Goal: Task Accomplishment & Management: Complete application form

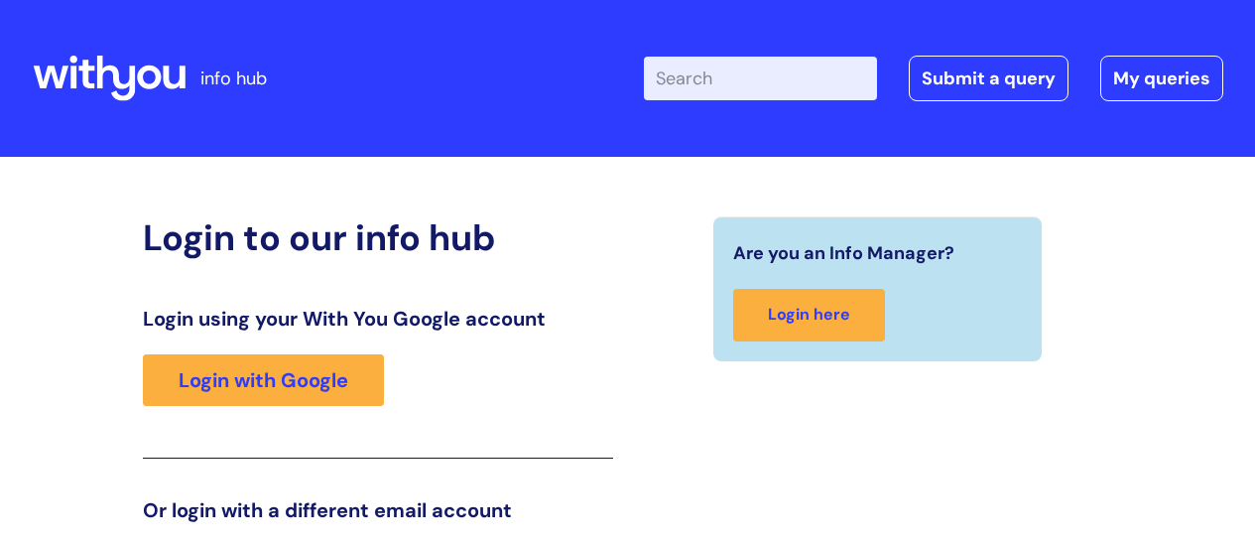
scroll to position [303, 0]
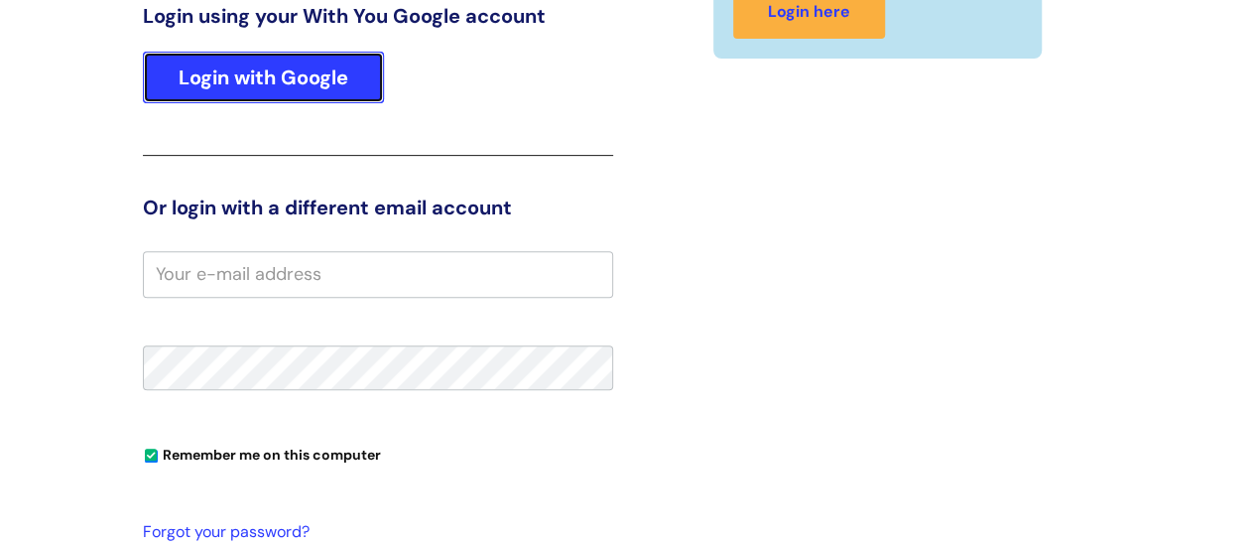
click at [304, 95] on link "Login with Google" at bounding box center [263, 78] width 241 height 52
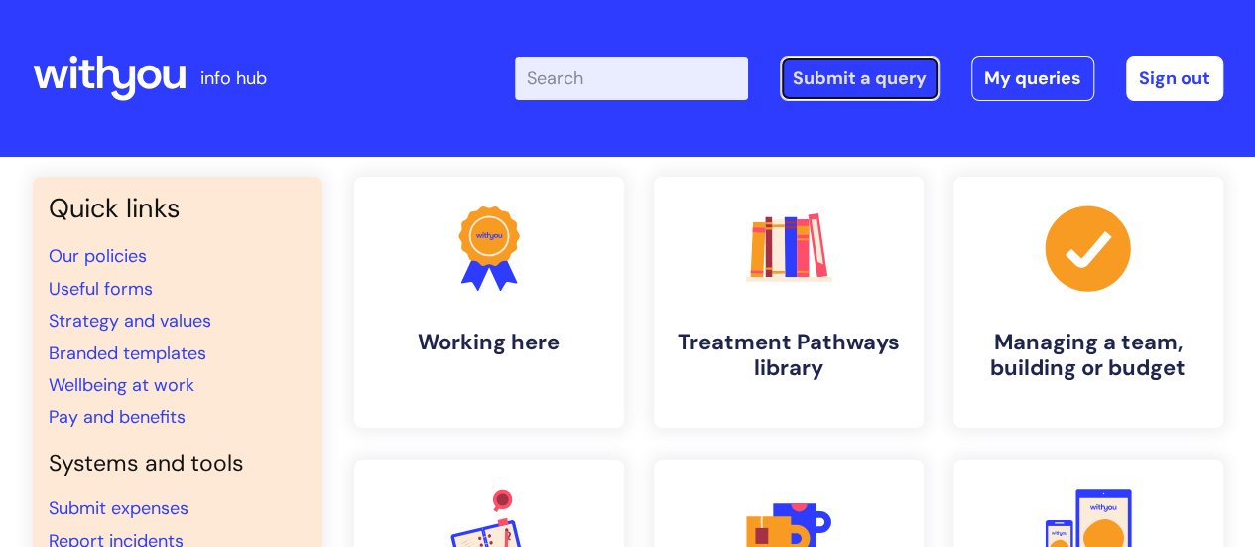
click at [929, 73] on link "Submit a query" at bounding box center [860, 79] width 160 height 46
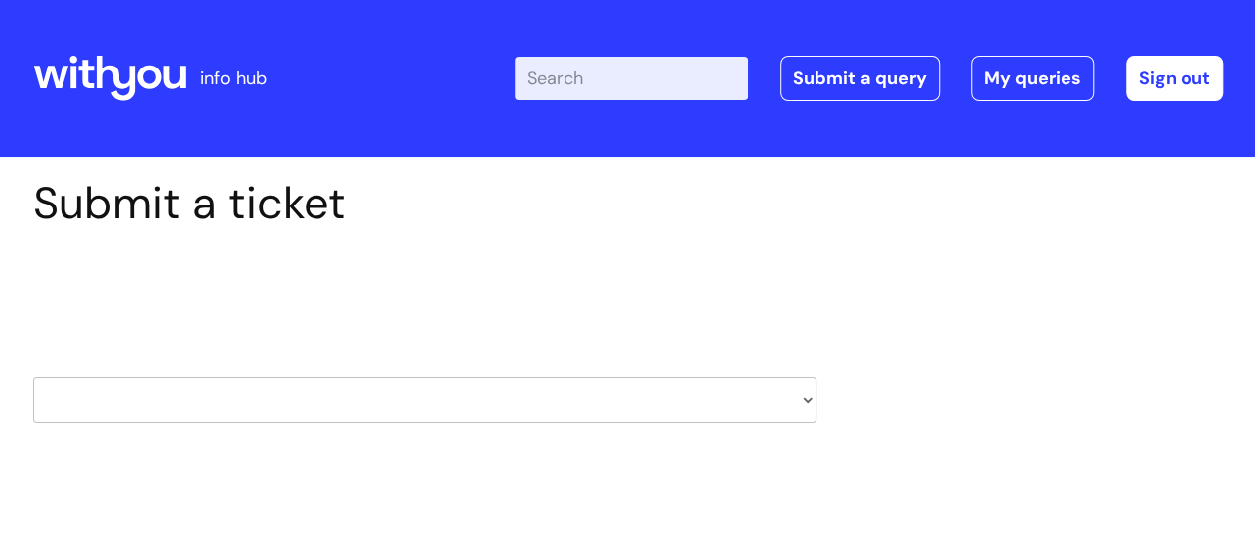
click at [500, 394] on select "HR / People IT and Support Clinical Drug Alerts Finance Accounts Data Support T…" at bounding box center [425, 400] width 784 height 46
select select "it_and_support"
click at [33, 377] on select "HR / People IT and Support Clinical Drug Alerts Finance Accounts Data Support T…" at bounding box center [425, 400] width 784 height 46
select select "80004286533"
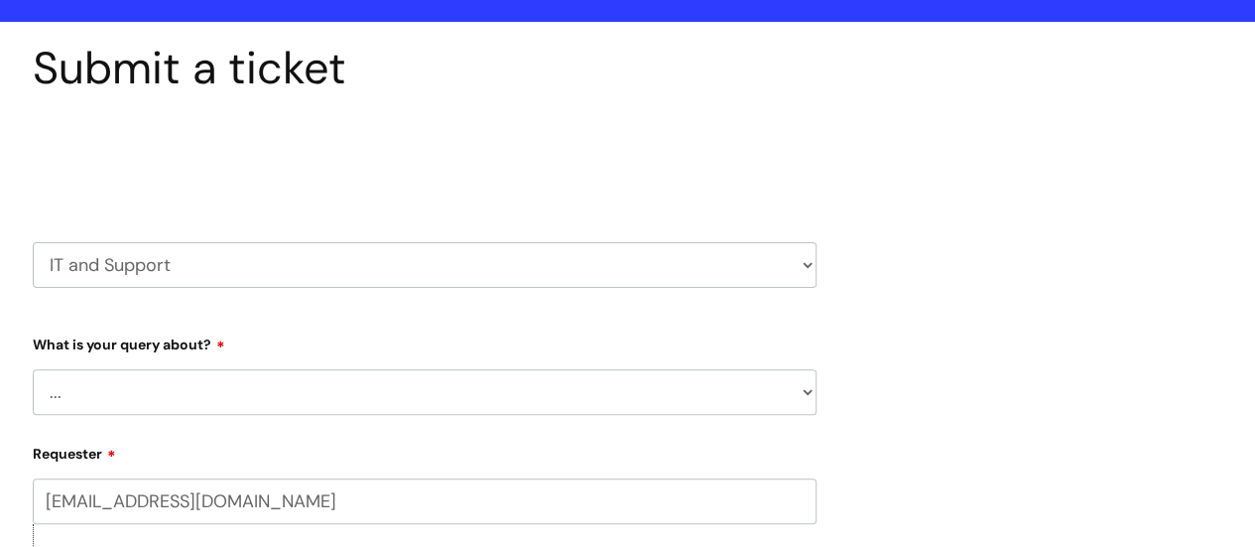
scroll to position [464, 0]
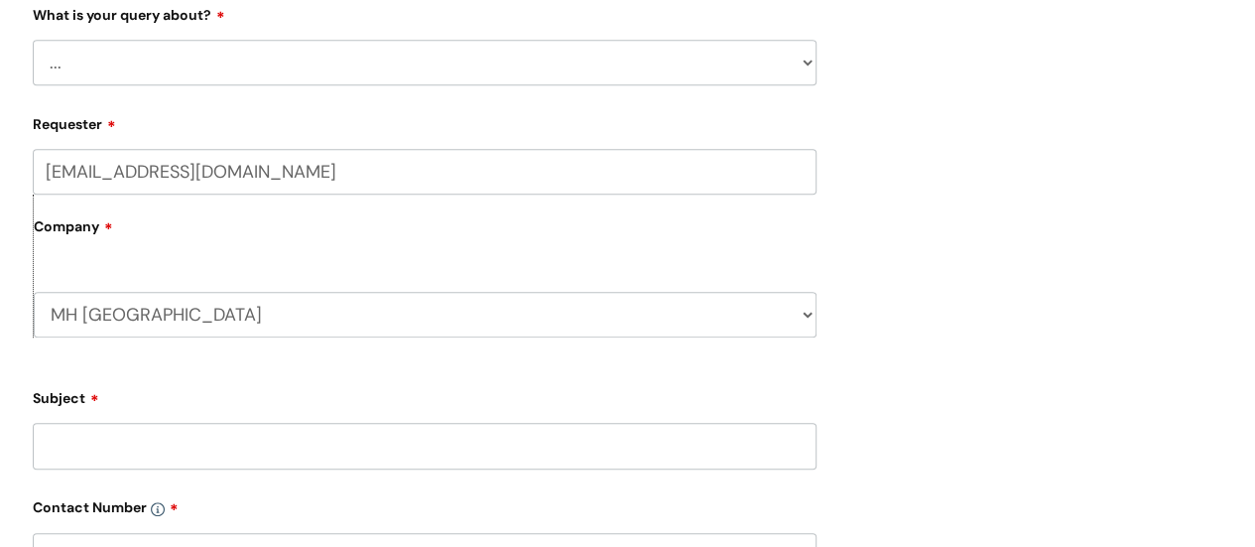
click at [143, 67] on select "... Mobile Phone Reset & MFA Accounts, Starters and Leavers IT Hardware issue I…" at bounding box center [425, 63] width 784 height 46
select select "System/software"
click at [33, 40] on select "... Mobile Phone Reset & MFA Accounts, Starters and Leavers IT Hardware issue I…" at bounding box center [425, 63] width 784 height 46
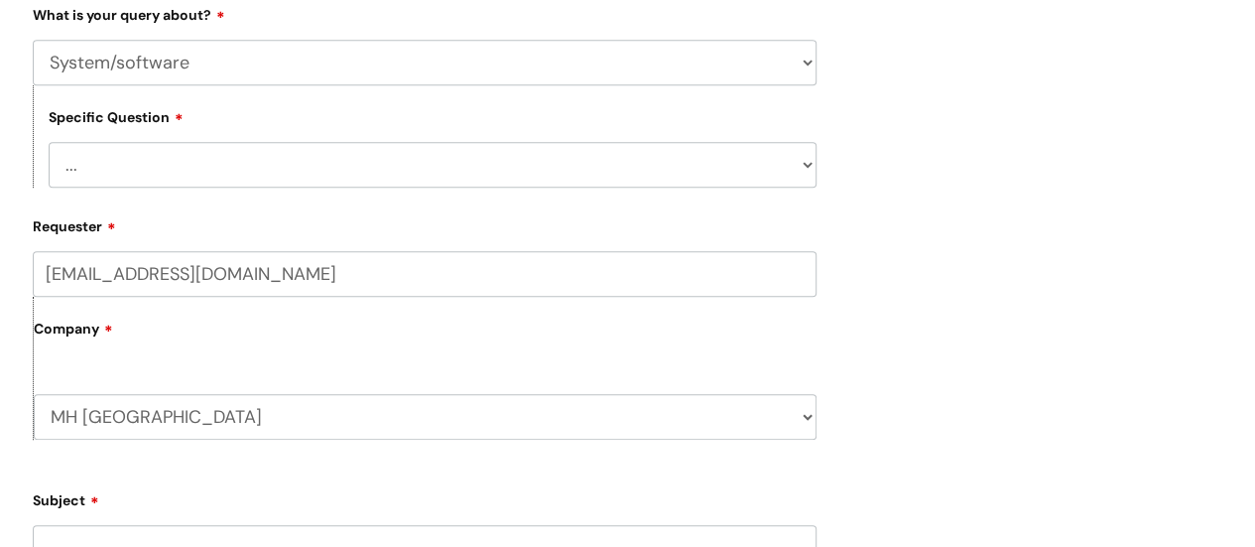
click at [134, 172] on select "... Halo PCMIS Iaptus NHS Email CJSM Email Mitel Another System Google (Workspa…" at bounding box center [433, 165] width 768 height 46
select select "Another System"
click at [49, 143] on select "... Halo PCMIS Iaptus NHS Email CJSM Email Mitel Another System Google (Workspa…" at bounding box center [433, 165] width 768 height 46
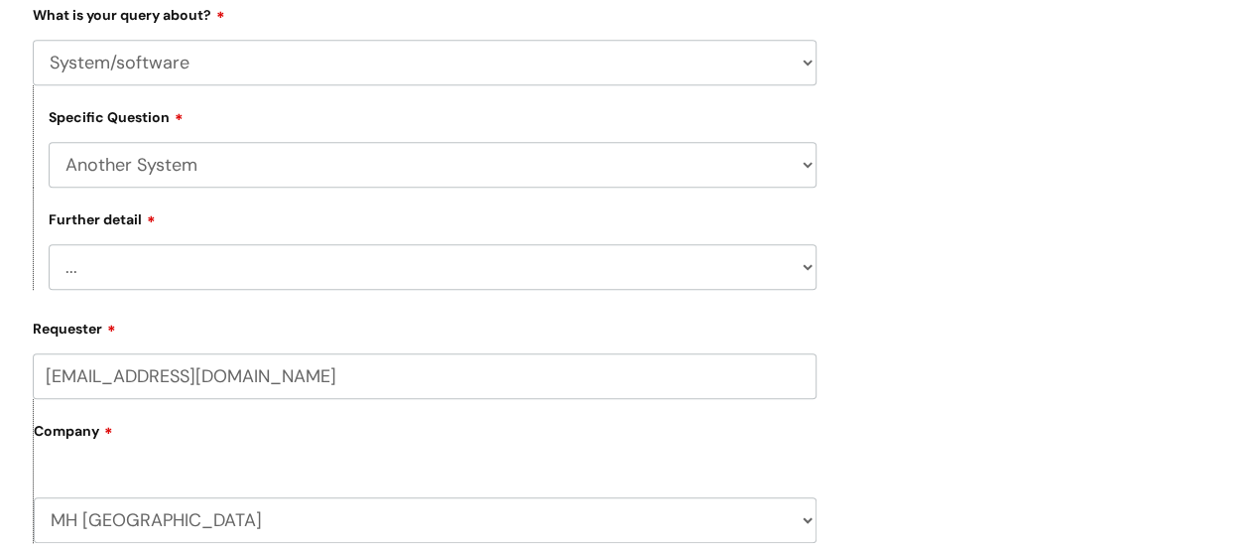
click at [112, 262] on select "... I’ve got a login issue Something else" at bounding box center [433, 267] width 768 height 46
select select "Something else"
click at [49, 246] on select "... I’ve got a login issue Something else" at bounding box center [433, 267] width 768 height 46
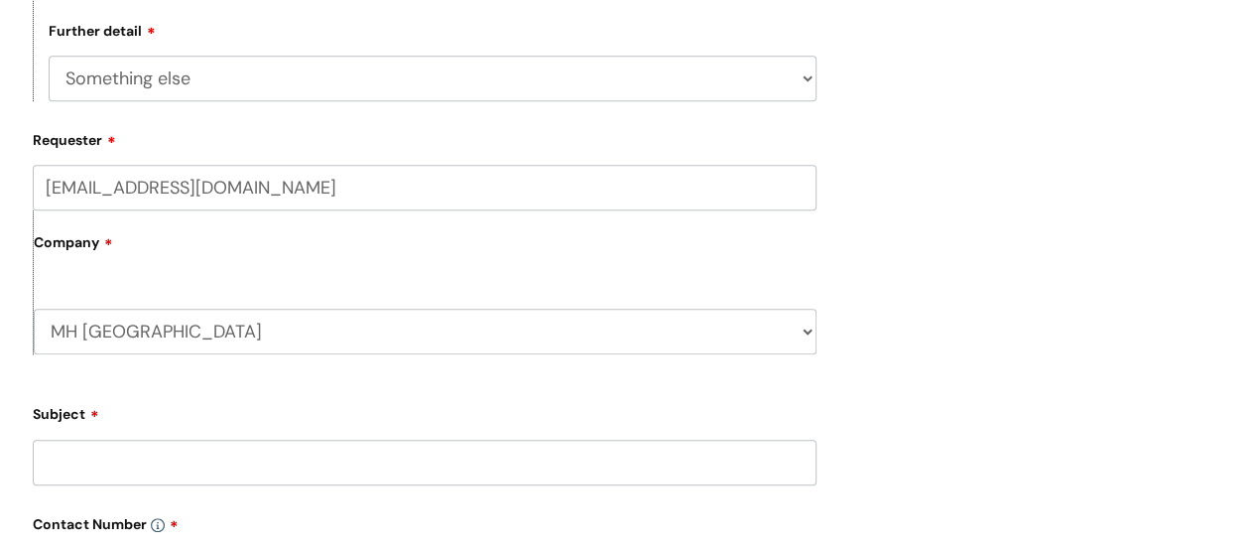
scroll to position [643, 0]
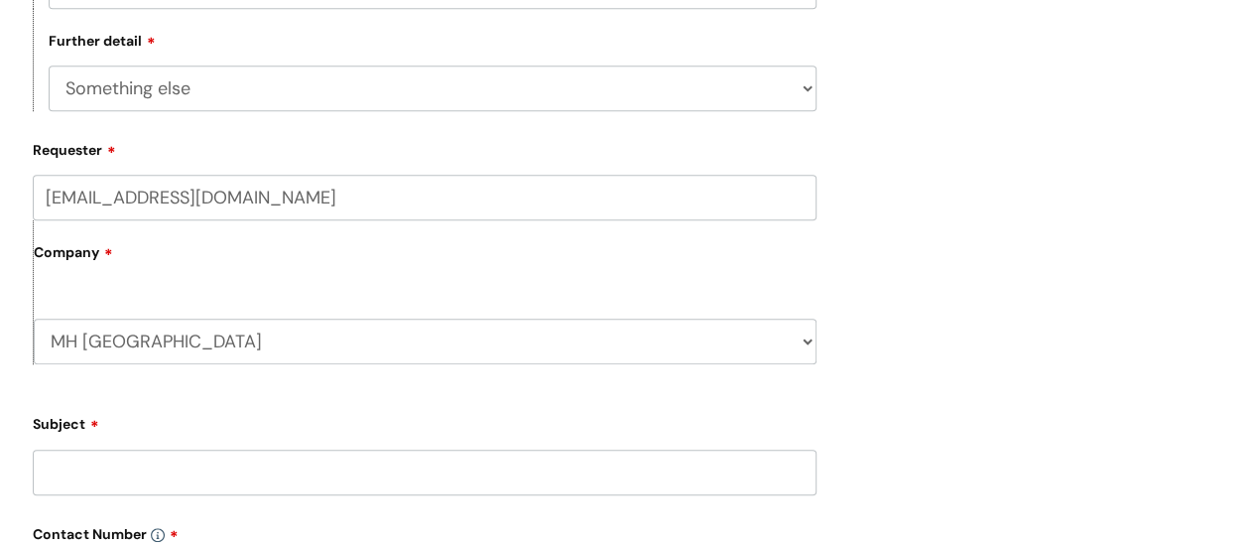
click at [93, 275] on label "Company" at bounding box center [425, 259] width 783 height 45
click at [99, 258] on label "Company" at bounding box center [425, 259] width 783 height 45
click at [106, 254] on label "Company" at bounding box center [425, 259] width 783 height 45
click at [435, 217] on input "jade.diamond@wearewithyou.org.uk" at bounding box center [425, 198] width 784 height 46
click at [331, 353] on select "MH East Kent WithYou Current Staff" at bounding box center [425, 342] width 783 height 46
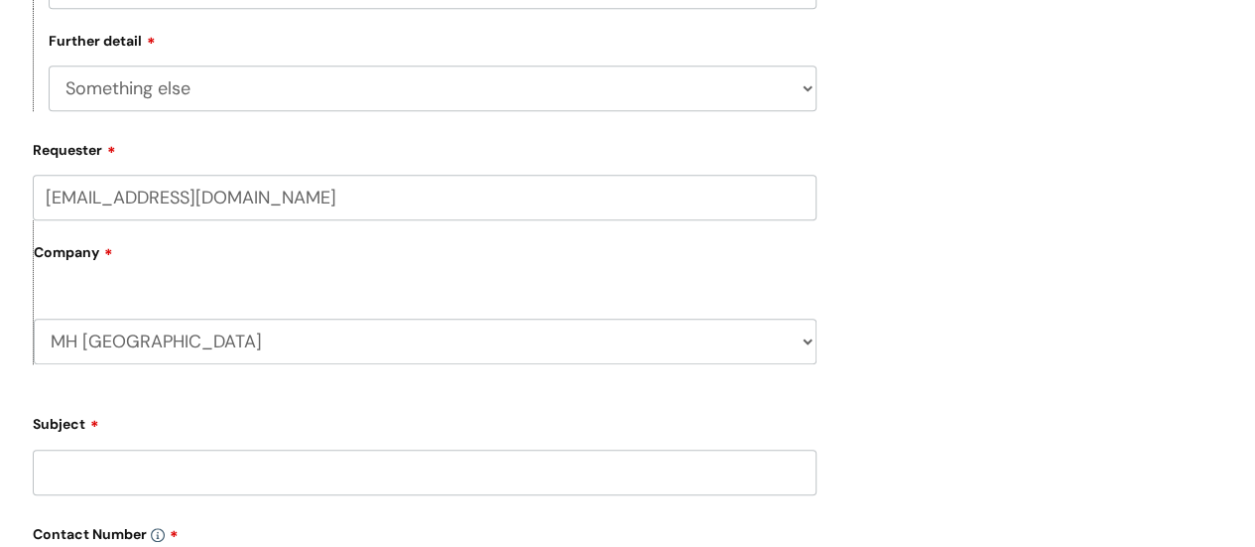
click at [331, 353] on select "MH East Kent WithYou Current Staff" at bounding box center [425, 342] width 783 height 46
select select "80004418241"
click at [34, 320] on select "MH East Kent WithYou Current Staff" at bounding box center [425, 342] width 783 height 46
click at [276, 408] on form "Type Of Request ... Accounts (Finance) Alerts! (For clinical team) Data Protect…" at bounding box center [425, 415] width 784 height 1193
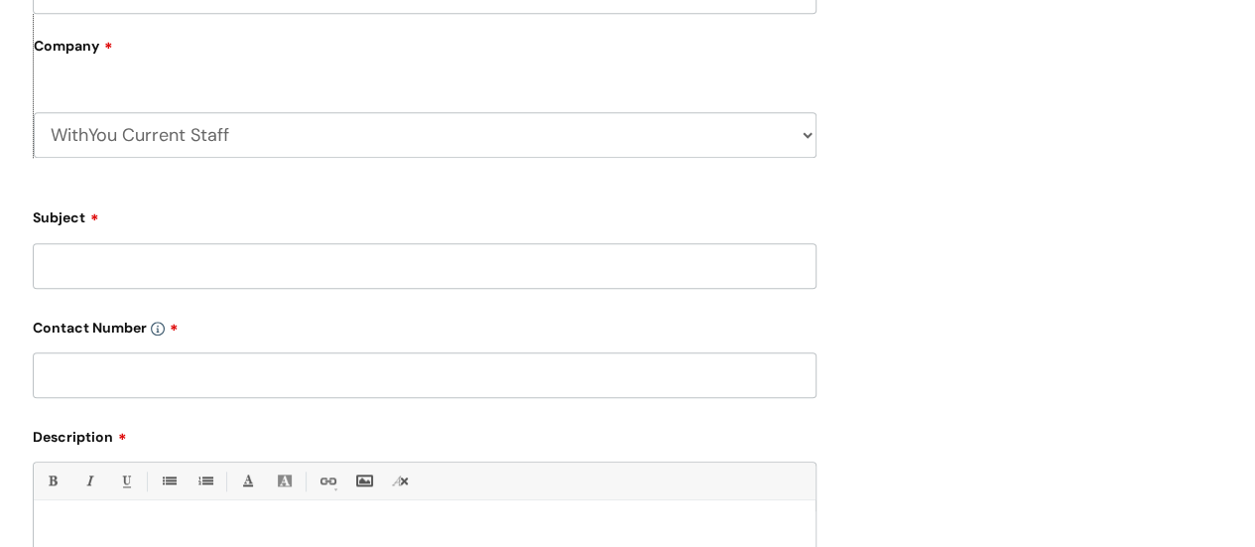
scroll to position [893, 0]
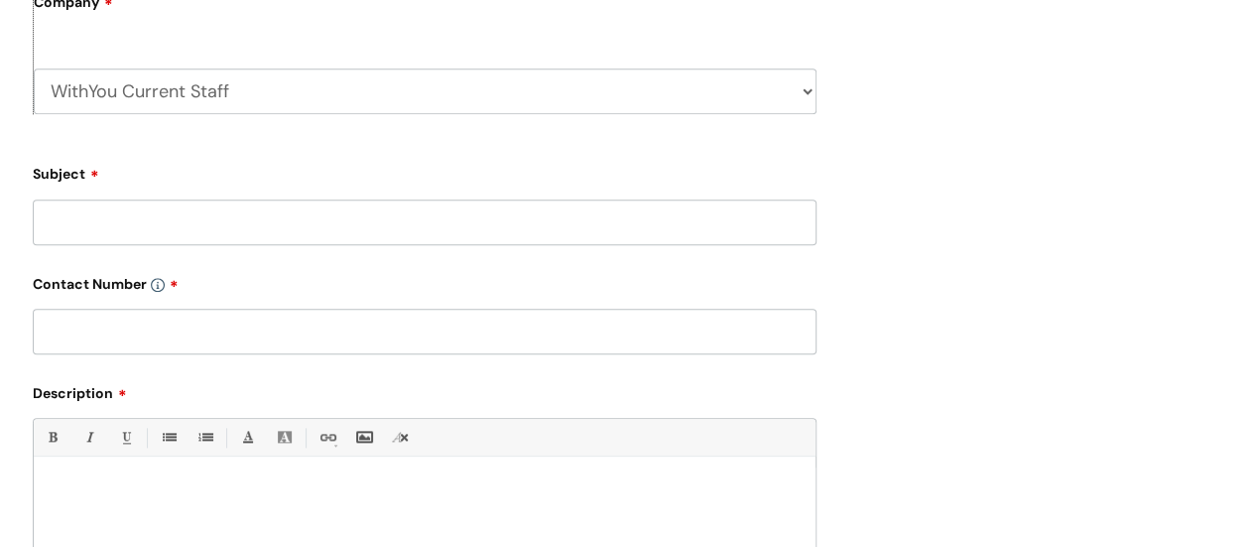
click at [170, 227] on input "Subject" at bounding box center [425, 222] width 784 height 46
type input "SilverCloud"
click at [272, 328] on input "text" at bounding box center [425, 332] width 784 height 46
type input "07719048552"
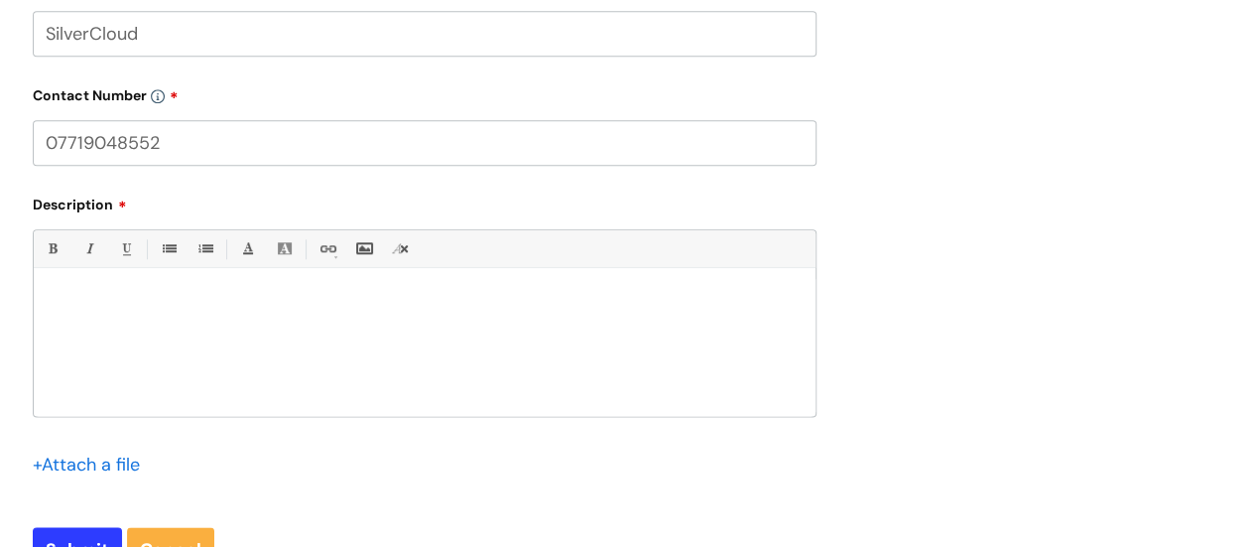
scroll to position [1080, 0]
click at [458, 335] on div at bounding box center [425, 349] width 782 height 137
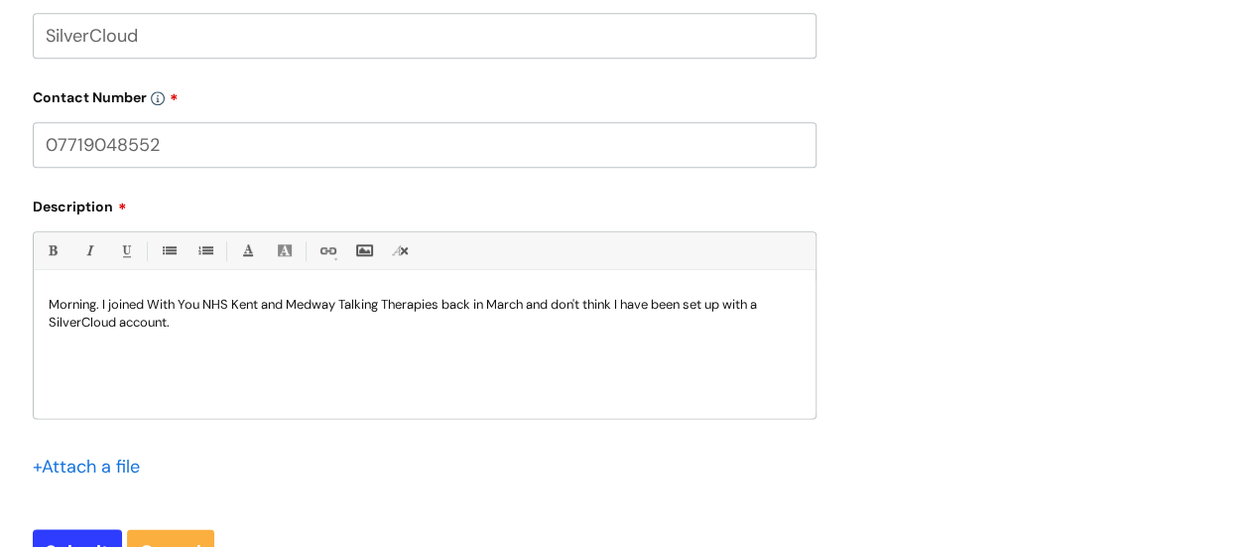
click at [79, 330] on p "Morning. I joined With You NHS Kent and Medway Talking Therapies back in March …" at bounding box center [425, 314] width 752 height 36
click at [177, 321] on p "Morning. I joined With You NHS Kent and Medway Talking Therapies back in March …" at bounding box center [425, 314] width 752 height 36
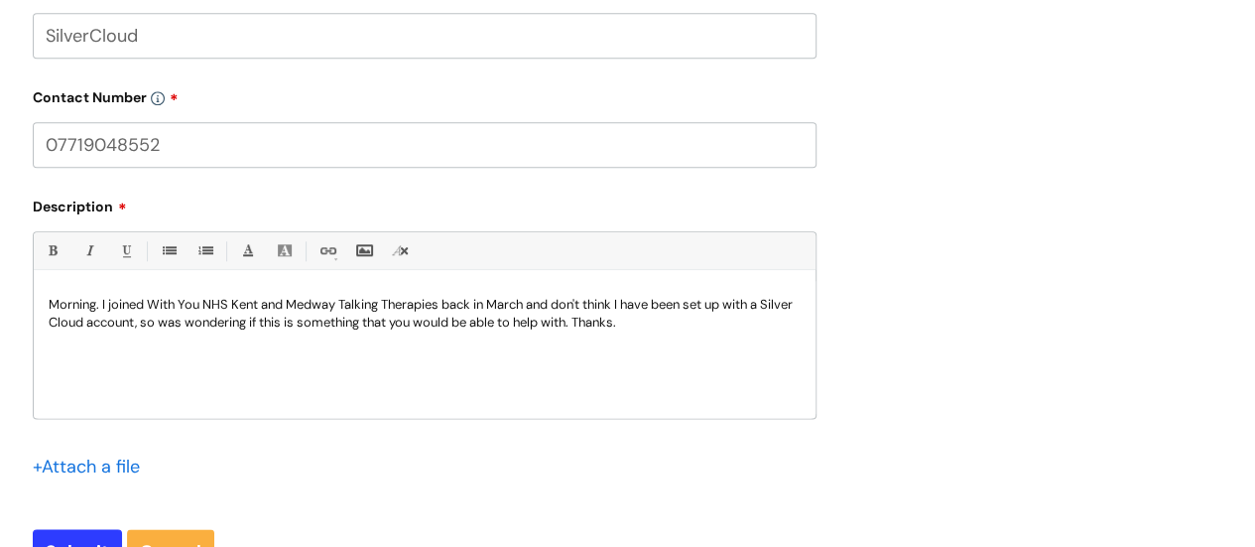
click at [487, 326] on p "Morning. I joined With You NHS Kent and Medway Talking Therapies back in March …" at bounding box center [425, 314] width 752 height 36
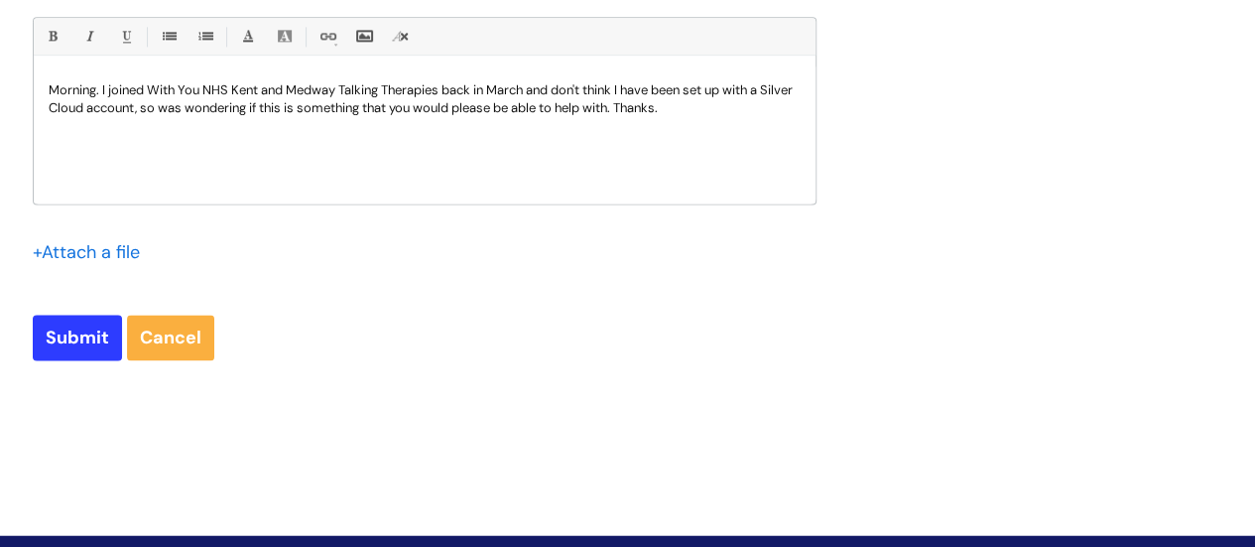
scroll to position [1323, 0]
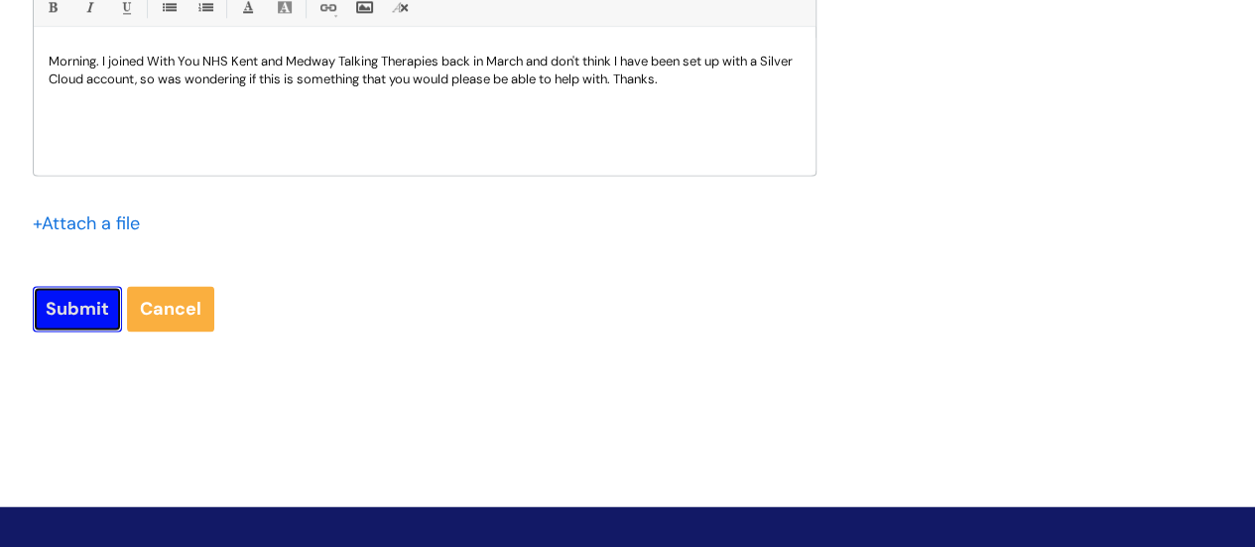
click at [72, 303] on input "Submit" at bounding box center [77, 309] width 89 height 46
type input "Please Wait..."
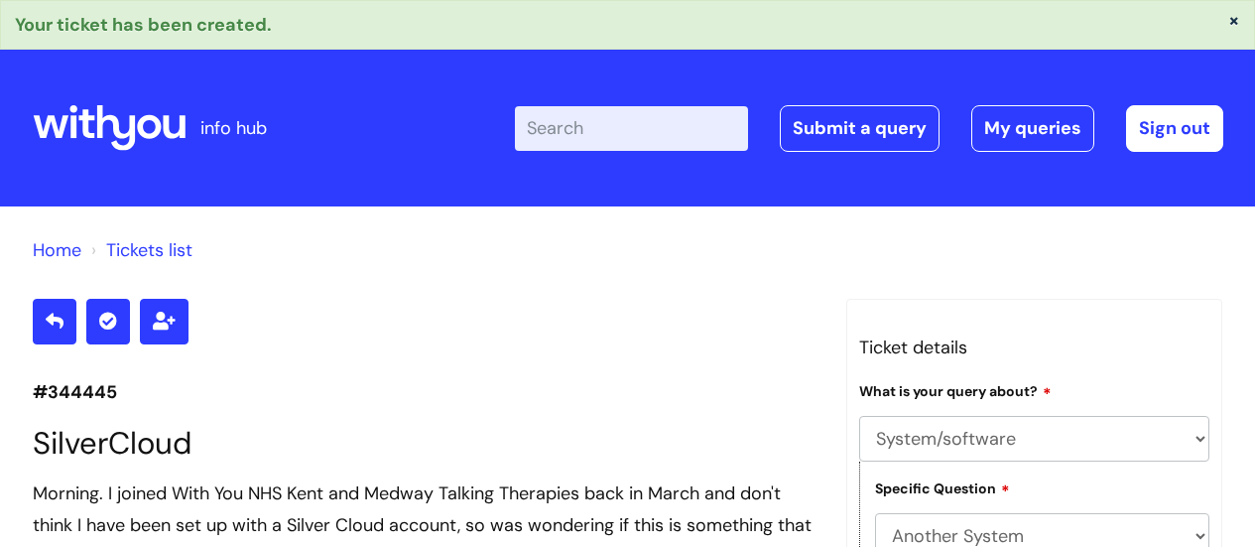
select select "System/software"
select select "Another System"
select select "Something else"
click at [886, 130] on link "Submit a query" at bounding box center [860, 128] width 160 height 46
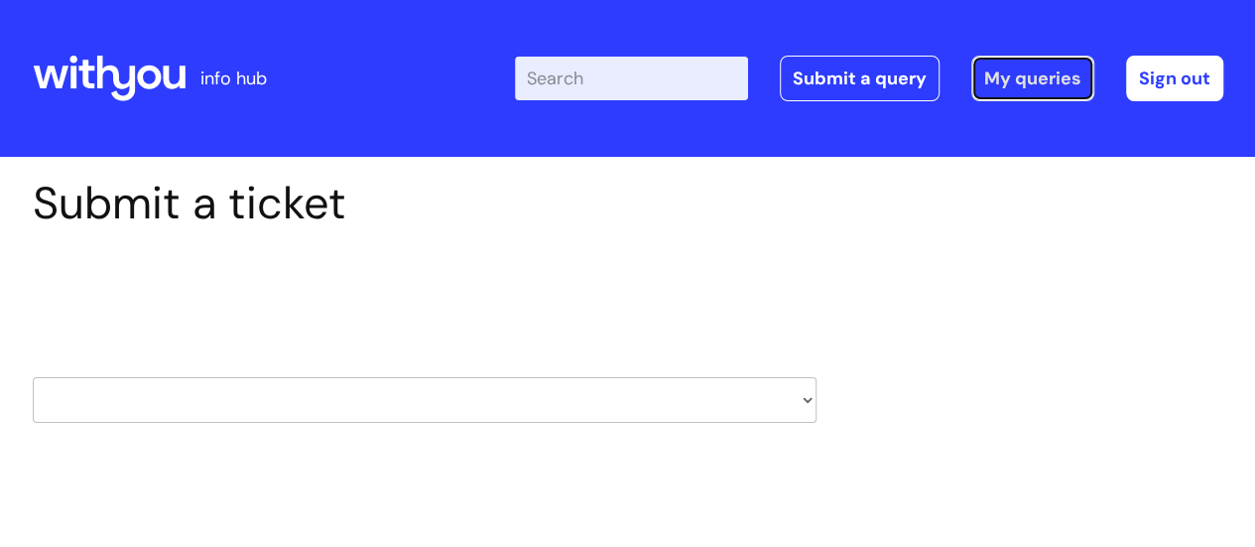
click at [1054, 76] on link "My queries" at bounding box center [1033, 79] width 123 height 46
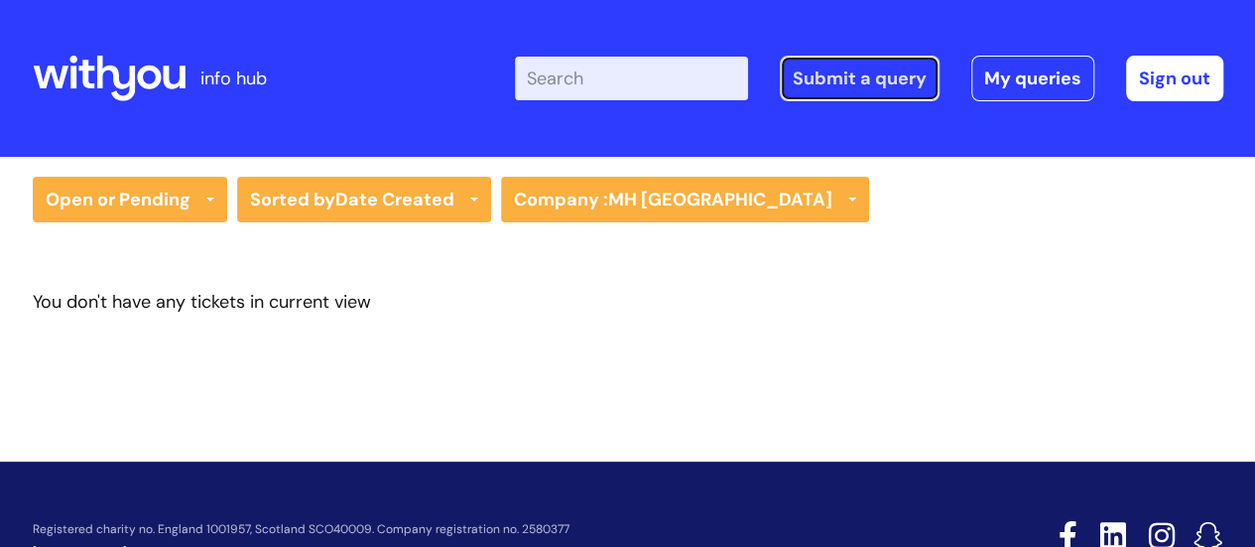
click at [863, 74] on link "Submit a query" at bounding box center [860, 79] width 160 height 46
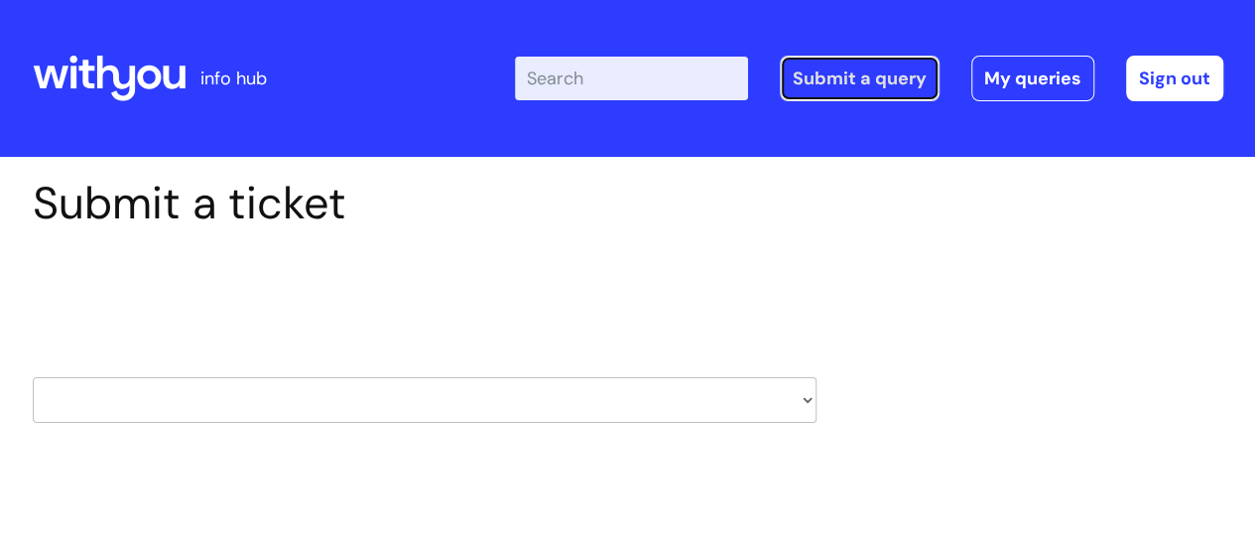
click at [840, 91] on link "Submit a query" at bounding box center [860, 79] width 160 height 46
click at [1039, 76] on link "My queries" at bounding box center [1033, 79] width 123 height 46
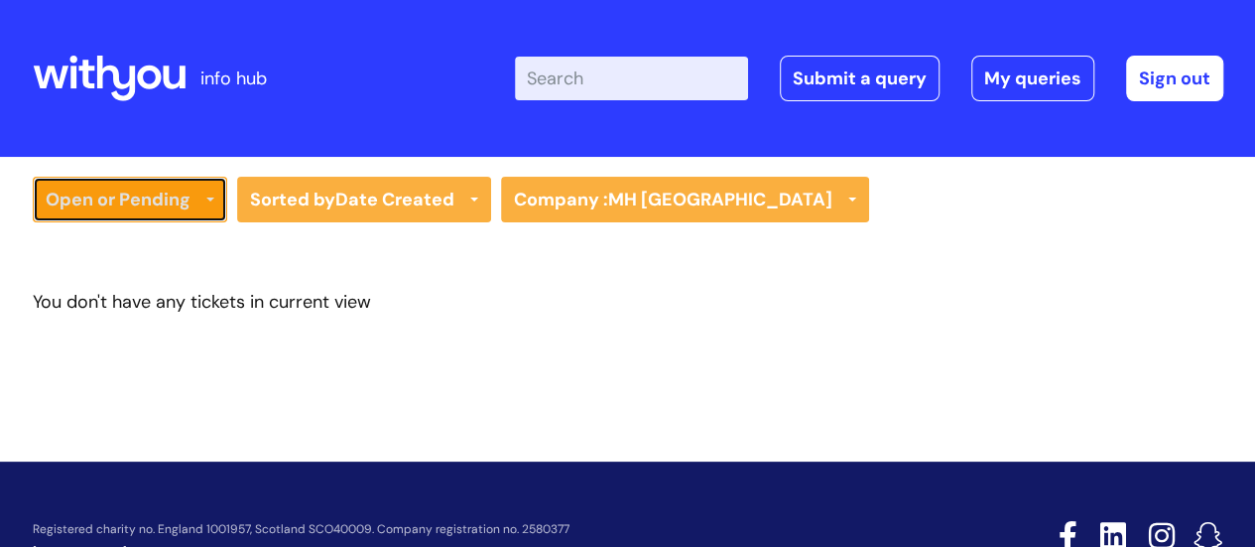
click at [189, 195] on link "Open or Pending" at bounding box center [130, 200] width 195 height 46
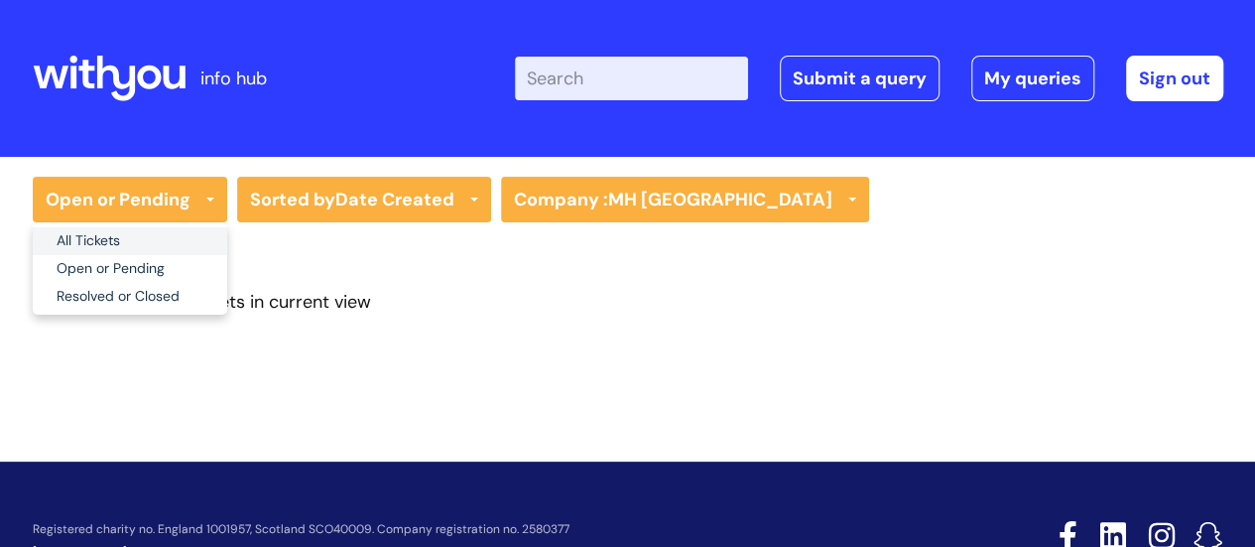
click at [187, 242] on link "All Tickets" at bounding box center [130, 241] width 195 height 28
